Goal: Answer question/provide support

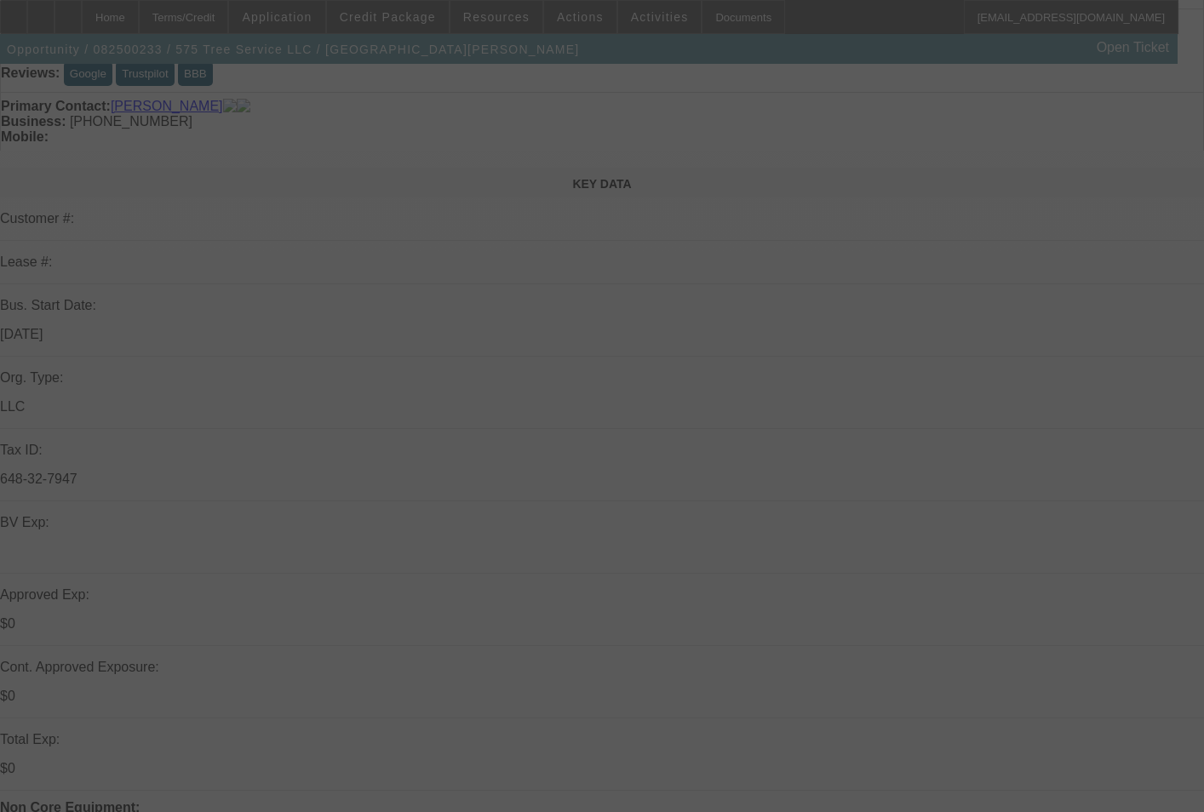
scroll to position [340, 0]
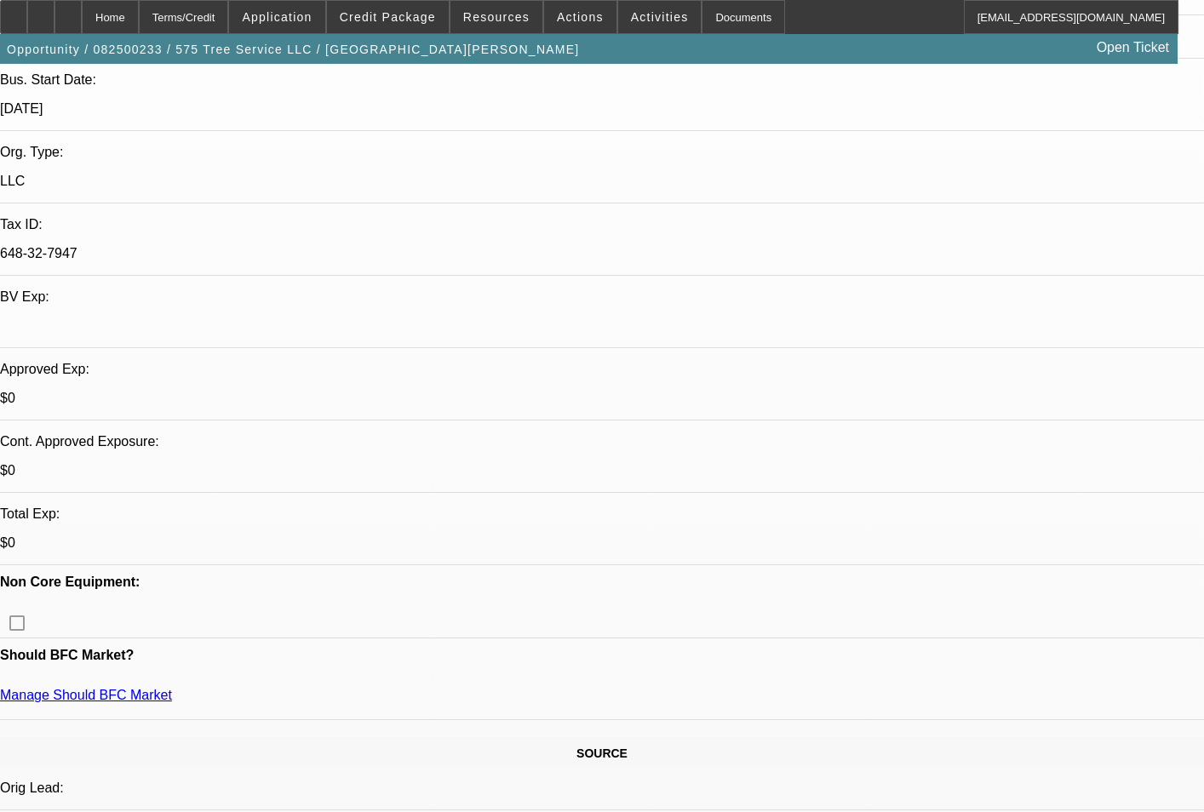
select select "0"
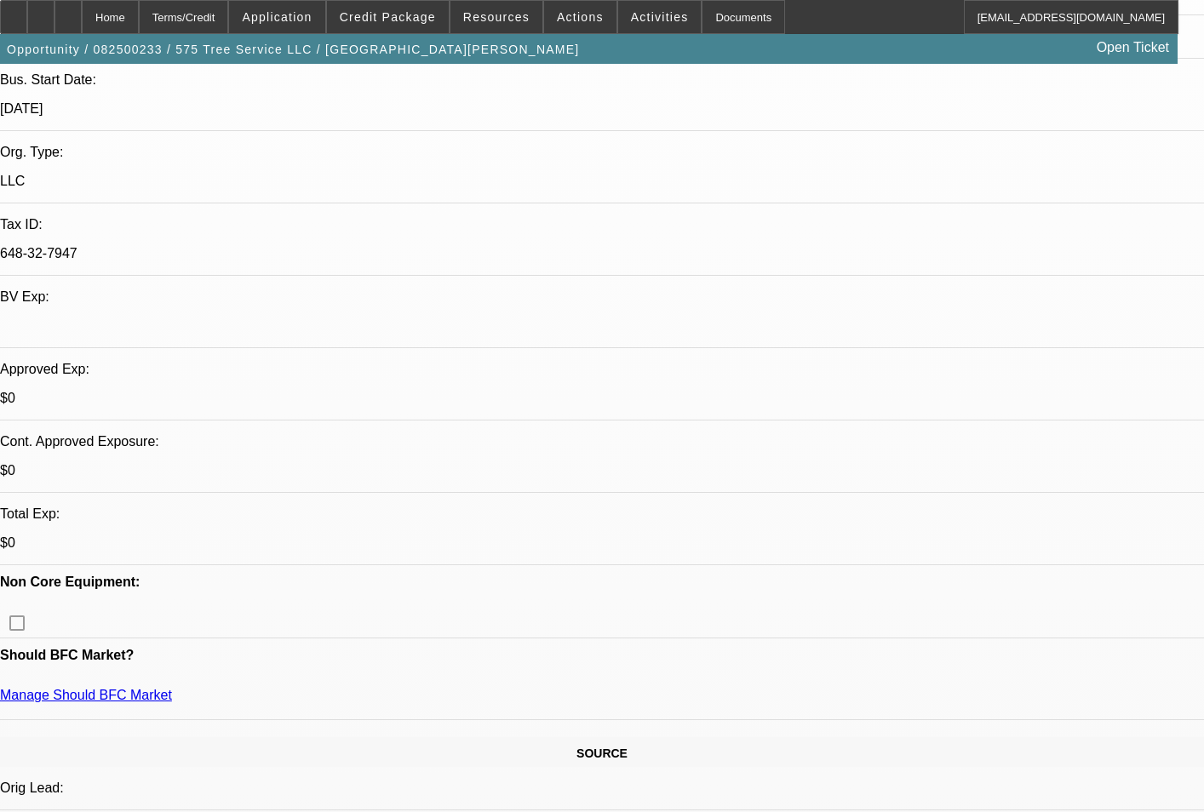
select select "0"
select select "1"
select select "6"
select select "1"
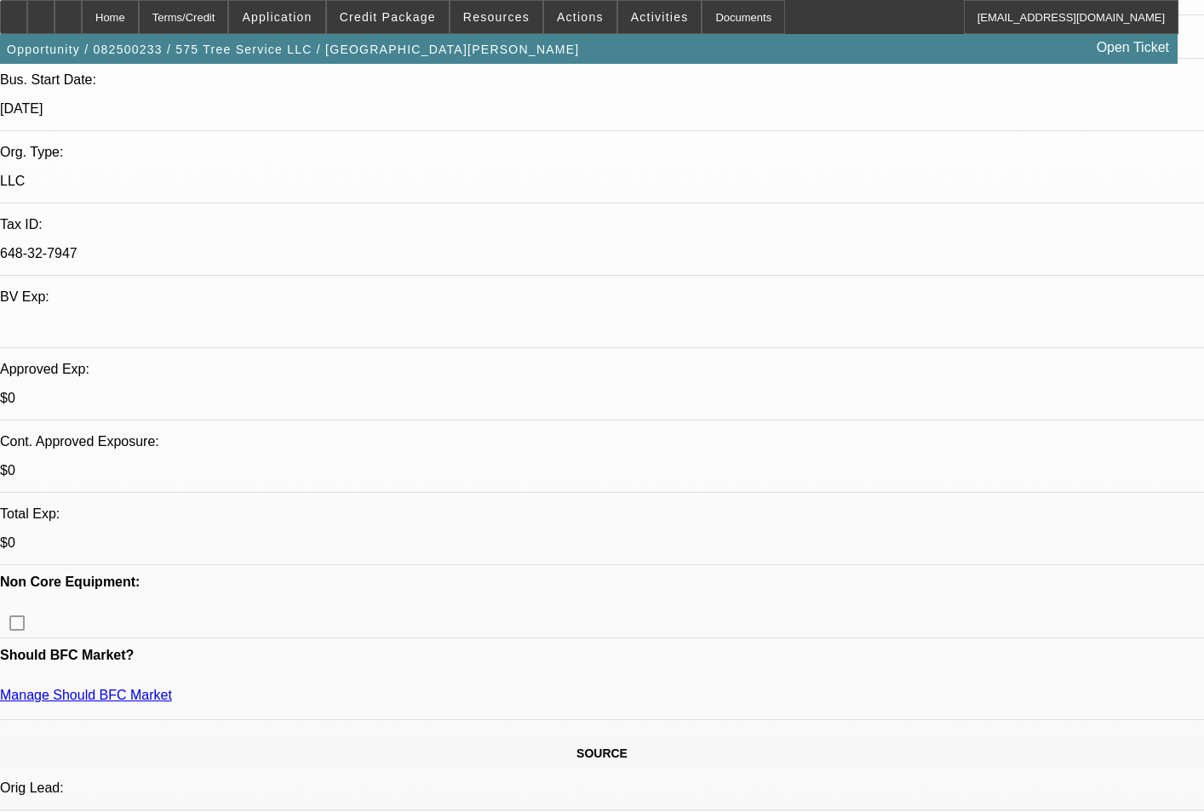
select select "1"
select select "6"
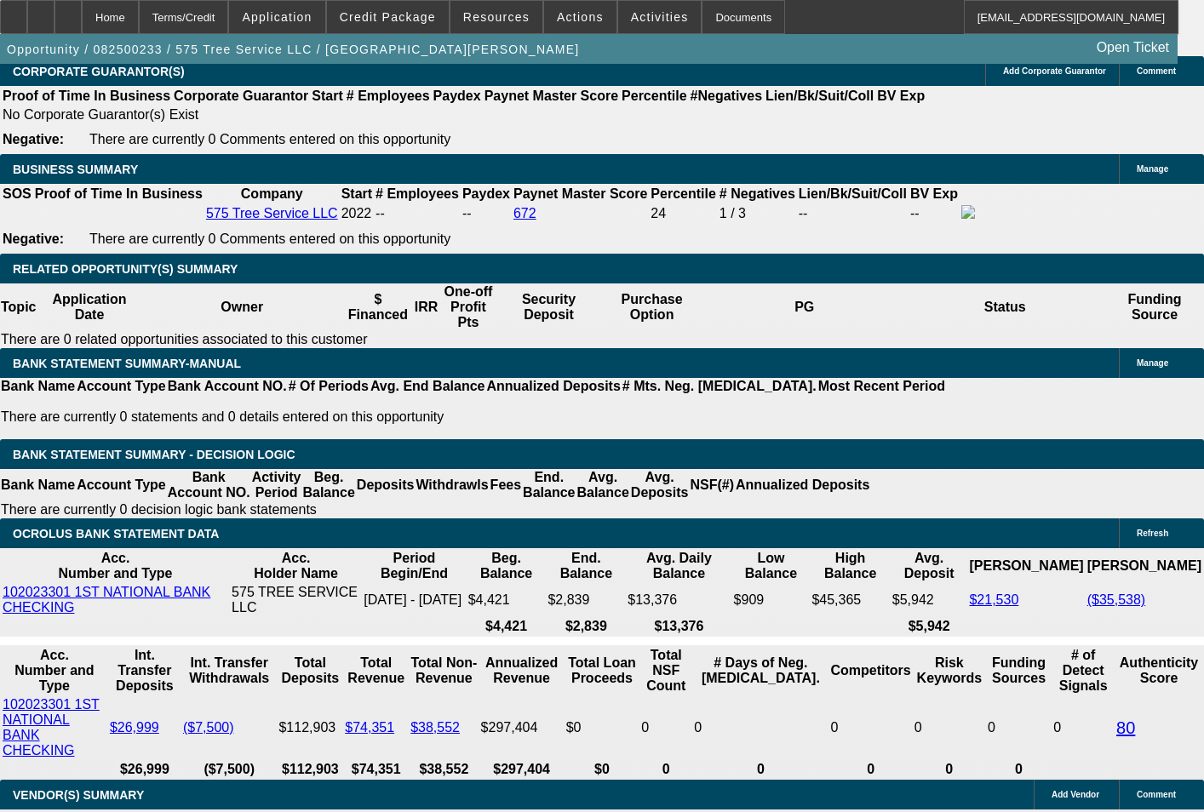
scroll to position [2809, 0]
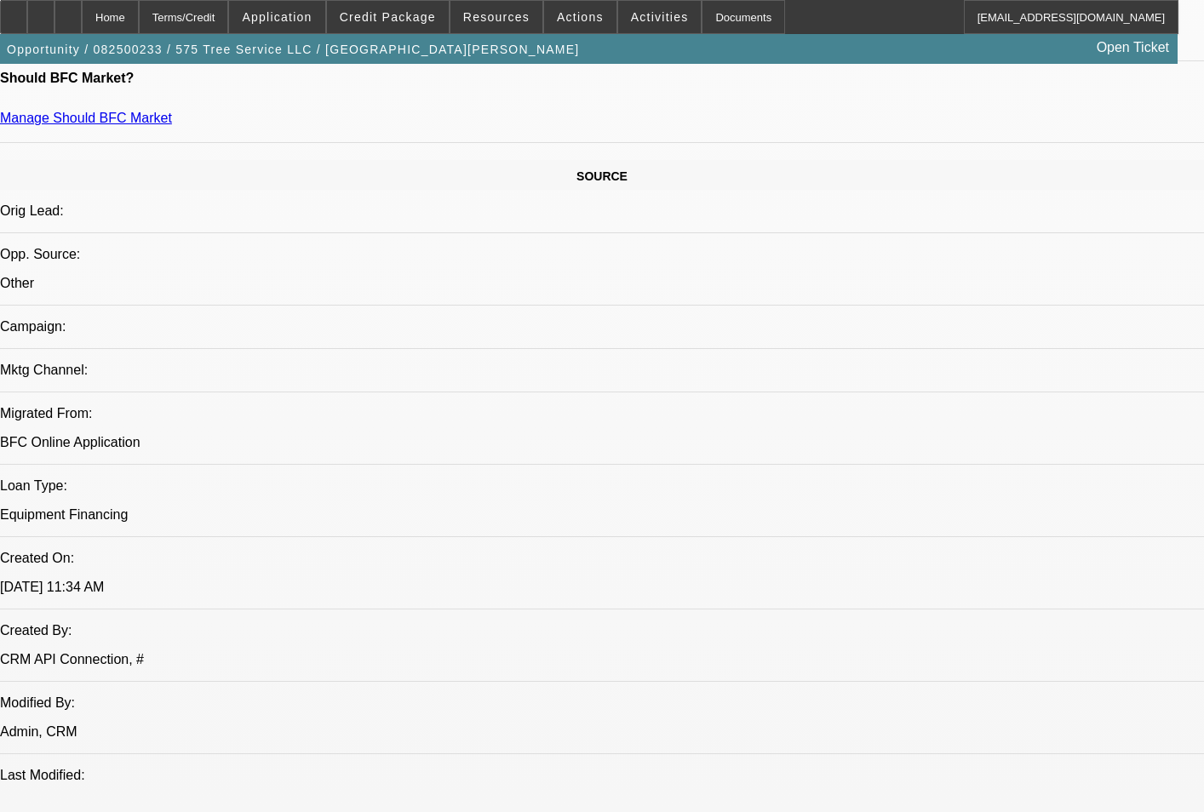
scroll to position [1021, 0]
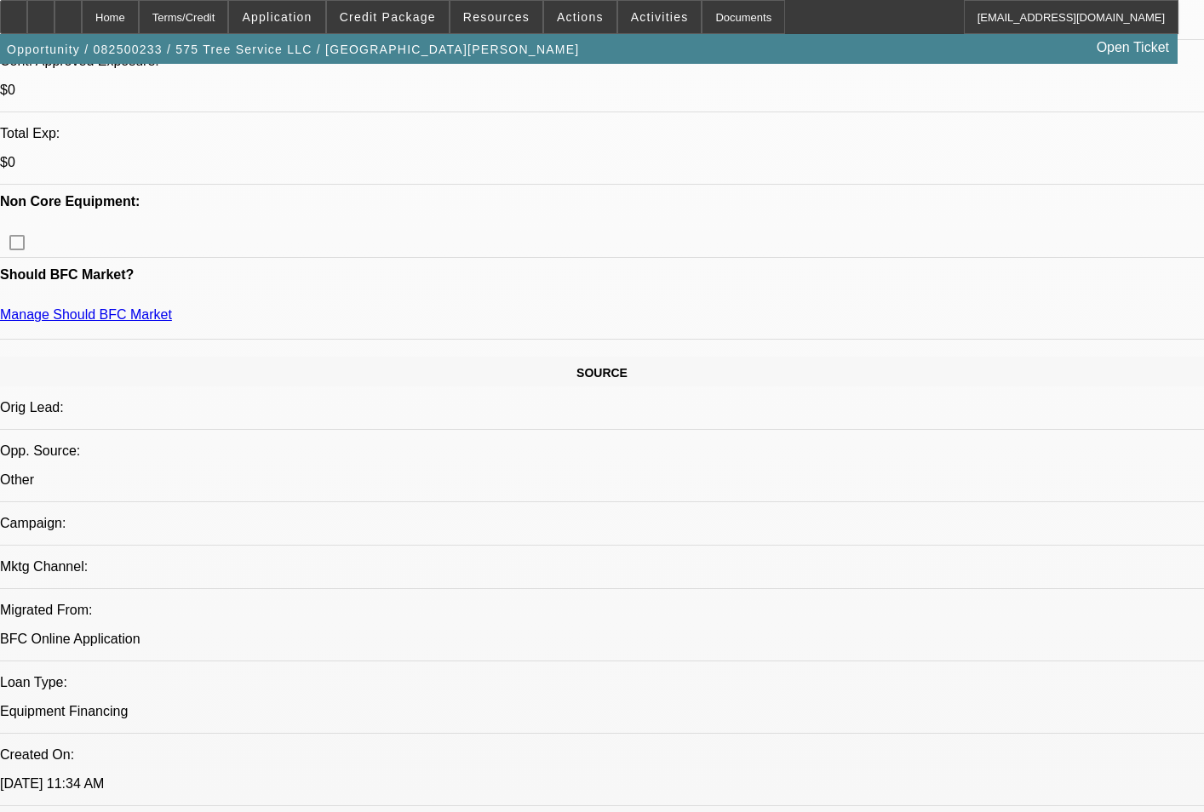
scroll to position [681, 0]
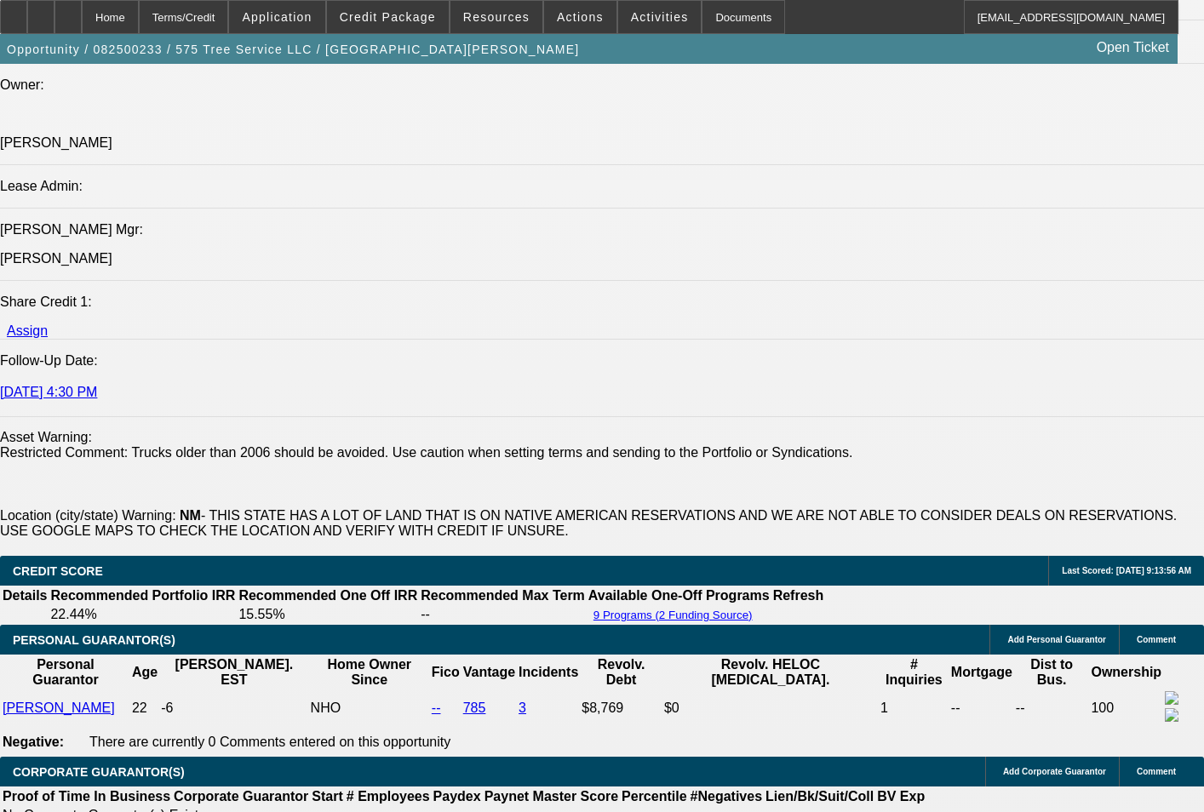
scroll to position [2046, 0]
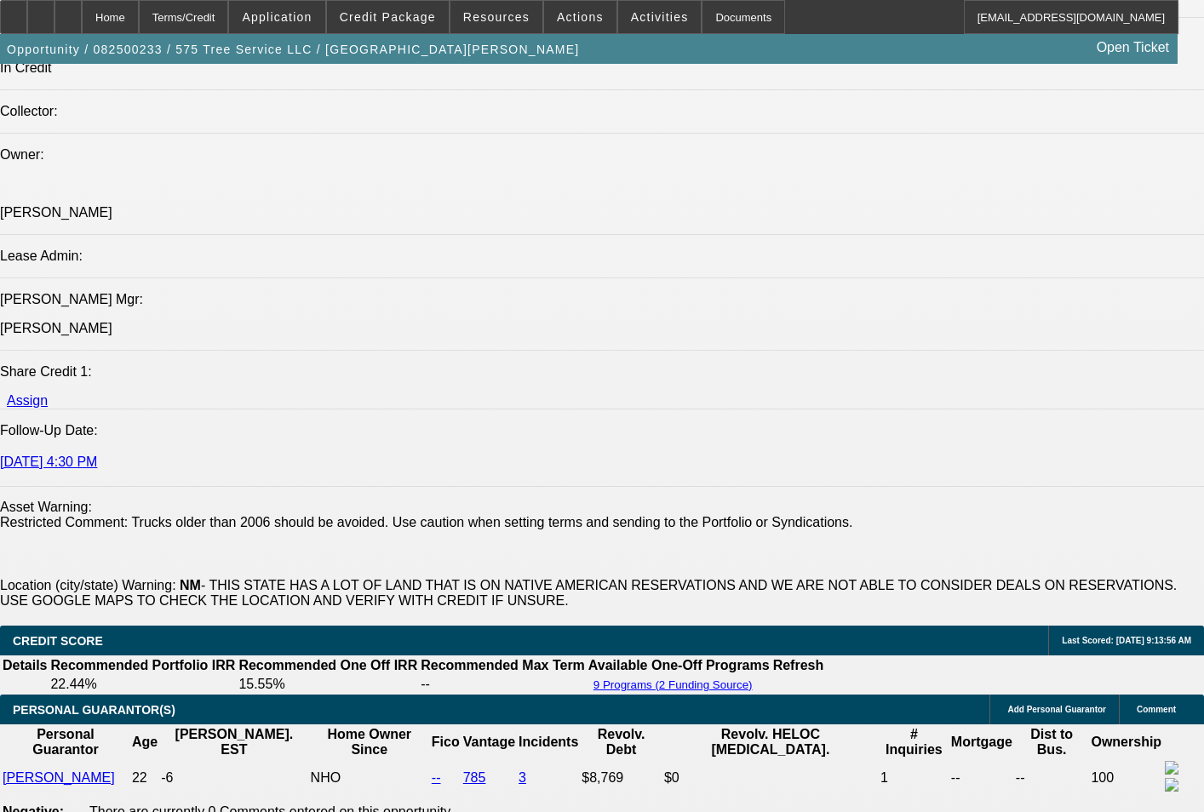
click at [986, 219] on mat-icon "reply_all" at bounding box center [979, 224] width 20 height 20
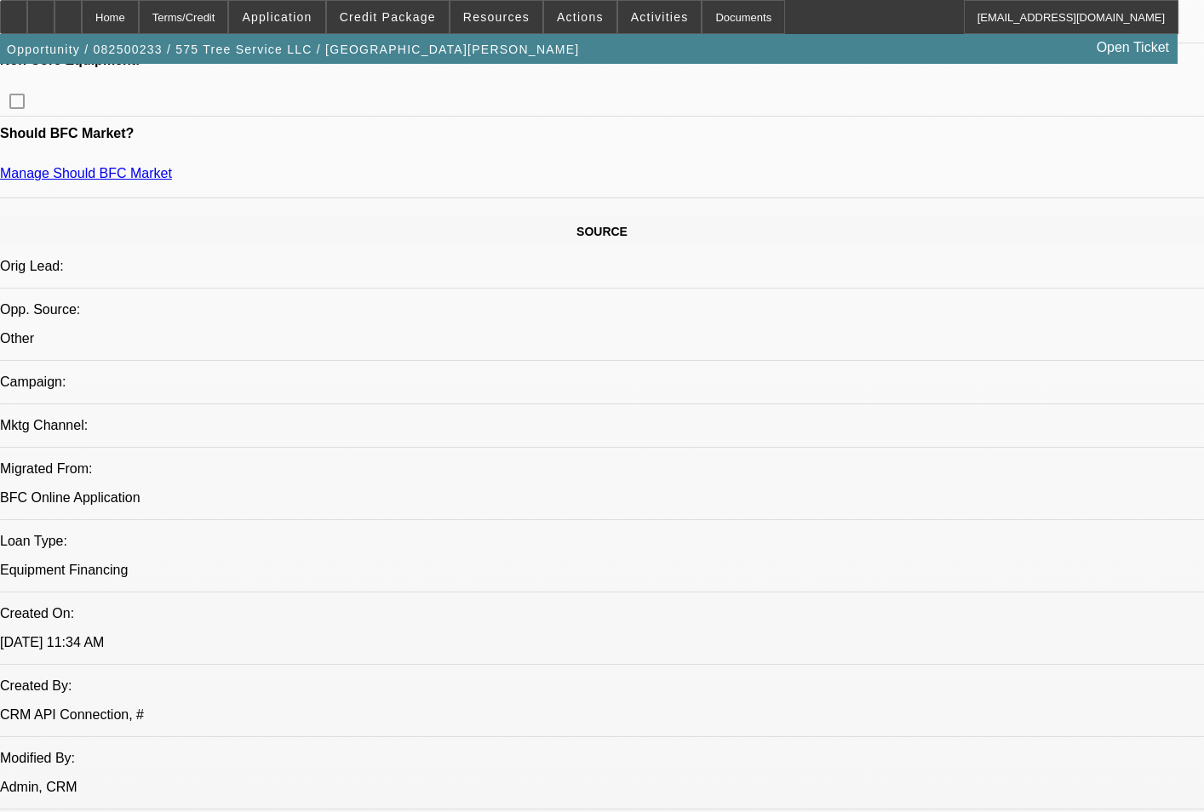
scroll to position [1110, 0]
